Goal: Task Accomplishment & Management: Complete application form

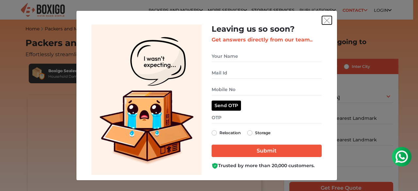
click at [326, 23] on img "get free quote dialog" at bounding box center [327, 21] width 6 height 6
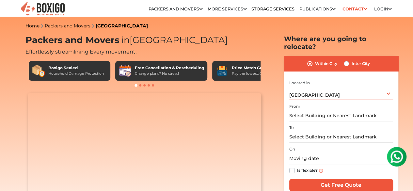
click at [362, 87] on div "[GEOGRAPHIC_DATA] Select City [GEOGRAPHIC_DATA] [GEOGRAPHIC_DATA] [GEOGRAPHIC_D…" at bounding box center [341, 94] width 104 height 14
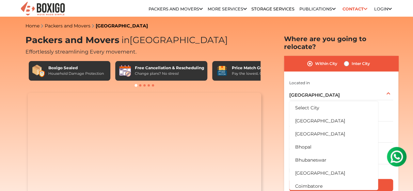
click at [275, 63] on section "Packers and Movers in [GEOGRAPHIC_DATA] Effortlessly streamlining Every movemen…" at bounding box center [331, 117] width 114 height 164
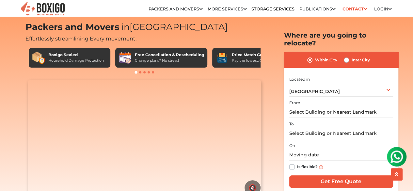
scroll to position [39, 0]
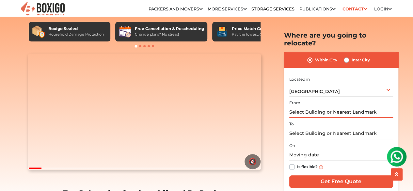
click at [343, 106] on input "text" at bounding box center [341, 111] width 104 height 11
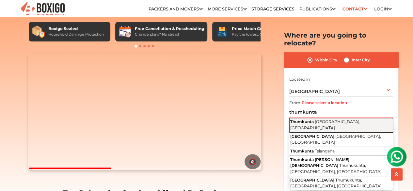
click at [328, 119] on span "[GEOGRAPHIC_DATA], [GEOGRAPHIC_DATA]" at bounding box center [325, 124] width 70 height 11
type input "Thumkunta, [GEOGRAPHIC_DATA], [GEOGRAPHIC_DATA]"
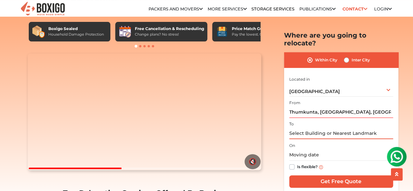
click at [308, 128] on input "text" at bounding box center [341, 133] width 104 height 11
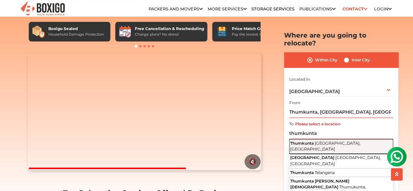
click at [315, 140] on span "[GEOGRAPHIC_DATA], [GEOGRAPHIC_DATA]" at bounding box center [325, 145] width 70 height 11
type input "Thumkunta, [GEOGRAPHIC_DATA], [GEOGRAPHIC_DATA]"
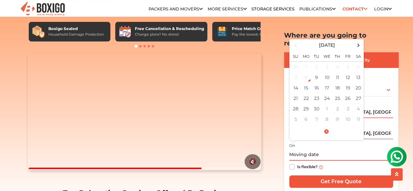
click at [298, 149] on input "text" at bounding box center [341, 154] width 104 height 11
click at [319, 72] on td "9" at bounding box center [317, 77] width 10 height 10
type input "[DATE] 12:10 PM"
